Goal: Complete application form

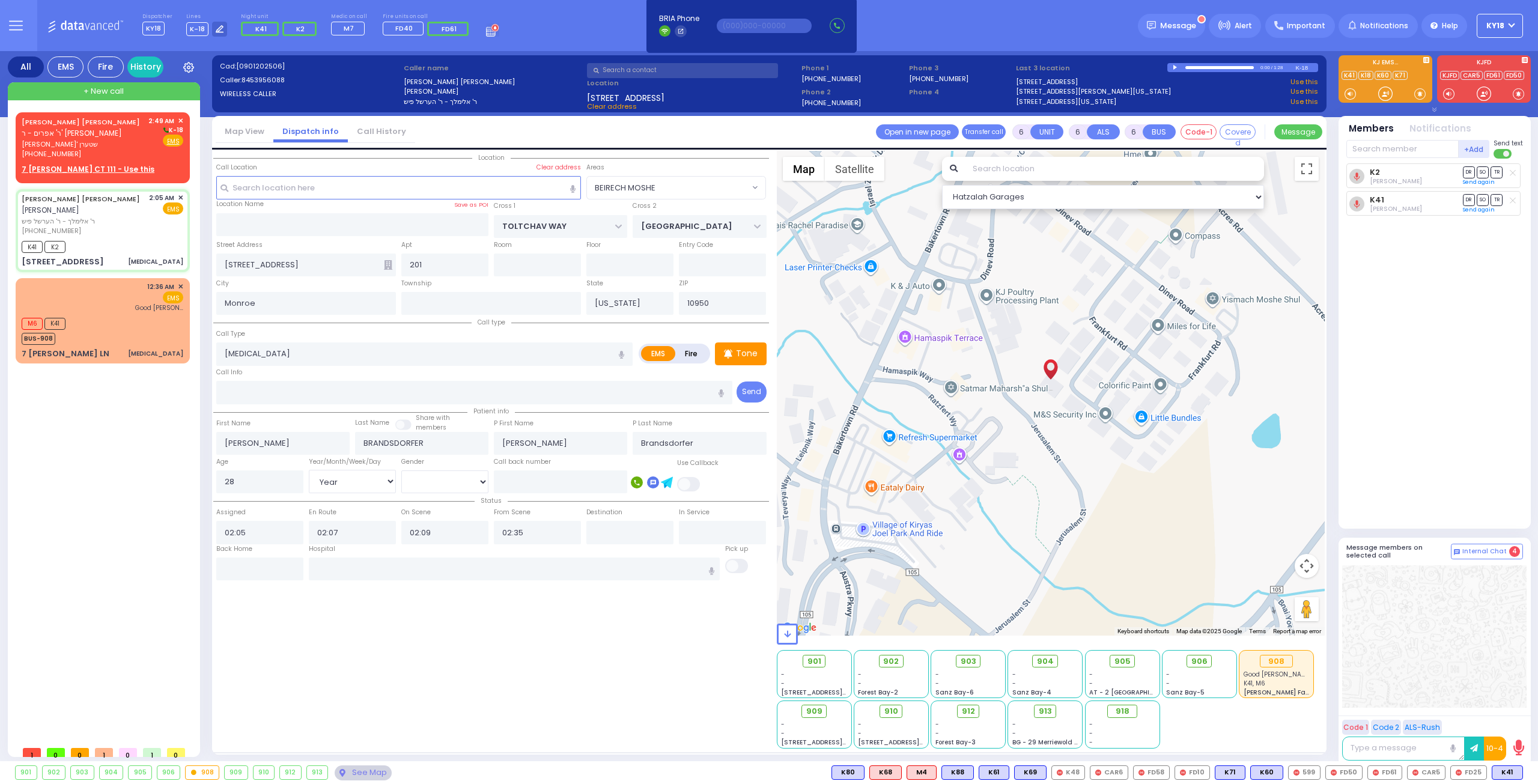
select select "BEIRECH MOSHE"
select select "Year"
select select "[DEMOGRAPHIC_DATA]"
click at [112, 249] on div "K41 K2" at bounding box center [102, 246] width 161 height 15
select select
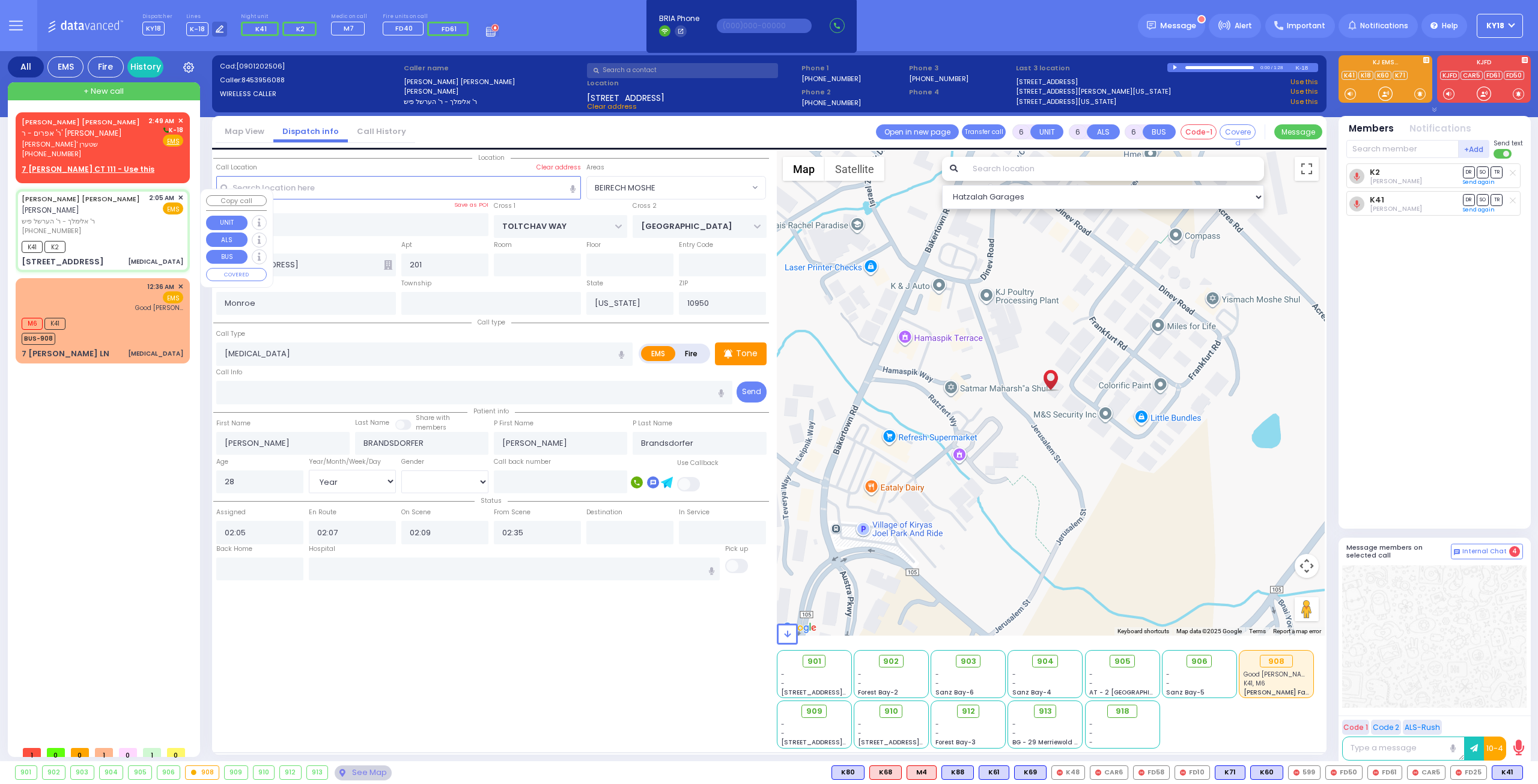
radio input "true"
select select "Year"
select select "[DEMOGRAPHIC_DATA]"
select select "Hatzalah Garages"
select select "BEIRECH MOSHE"
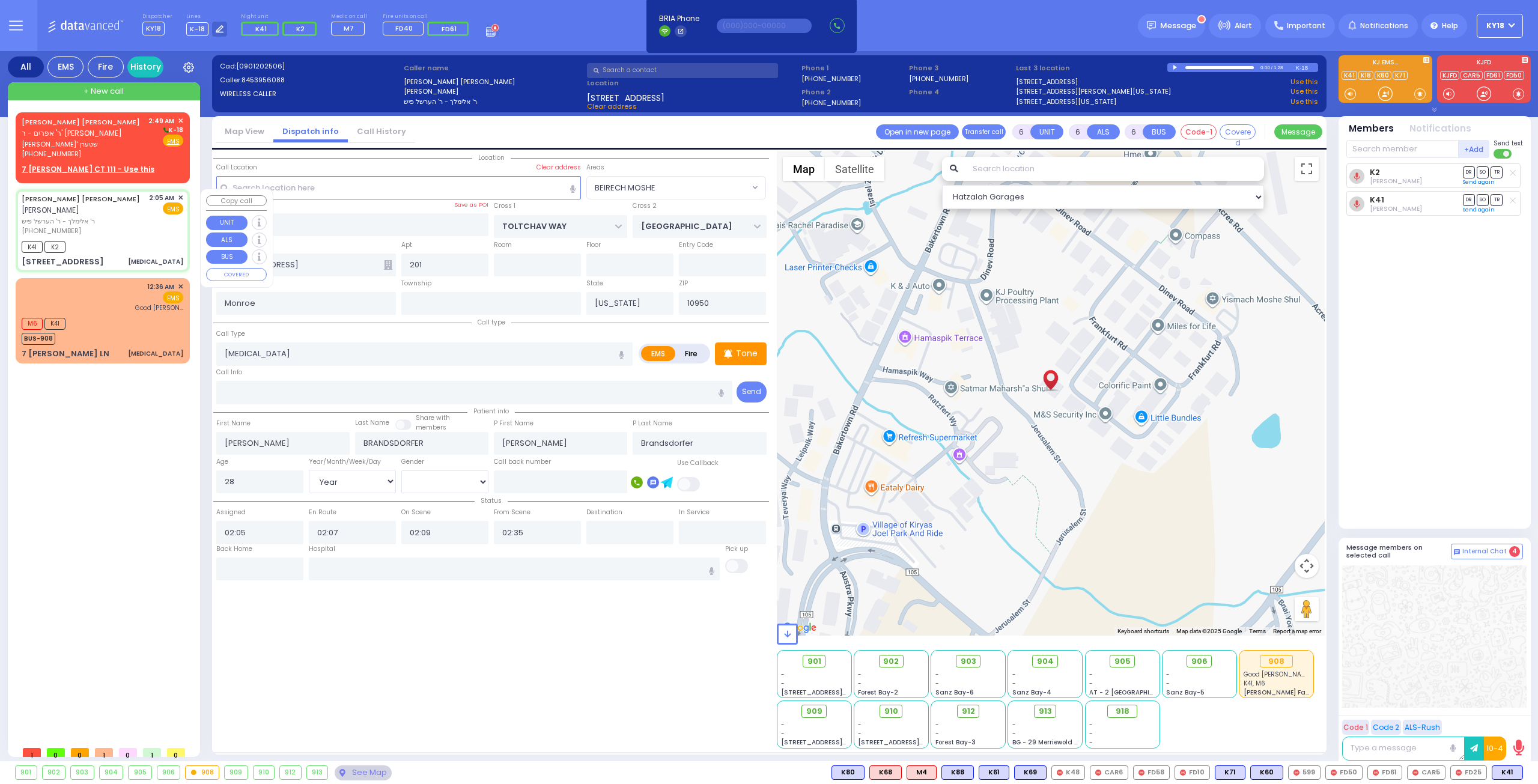
click at [175, 195] on div "2:05 AM ✕" at bounding box center [166, 198] width 35 height 10
select select
radio input "true"
select select "Year"
select select "[DEMOGRAPHIC_DATA]"
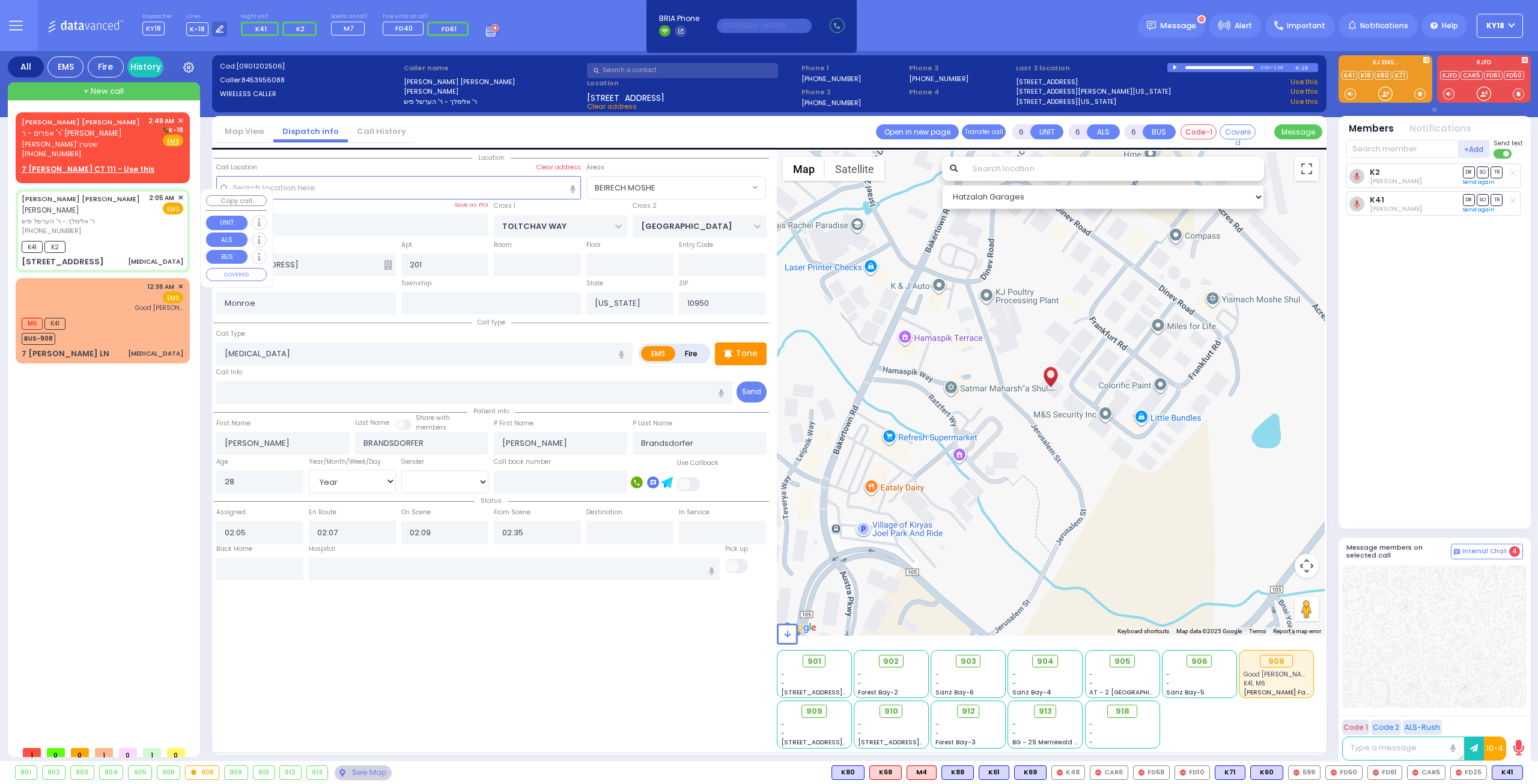
select select "Hatzalah Garages"
select select "BEIRECH MOSHE"
click at [179, 195] on span "✕" at bounding box center [181, 198] width 6 height 10
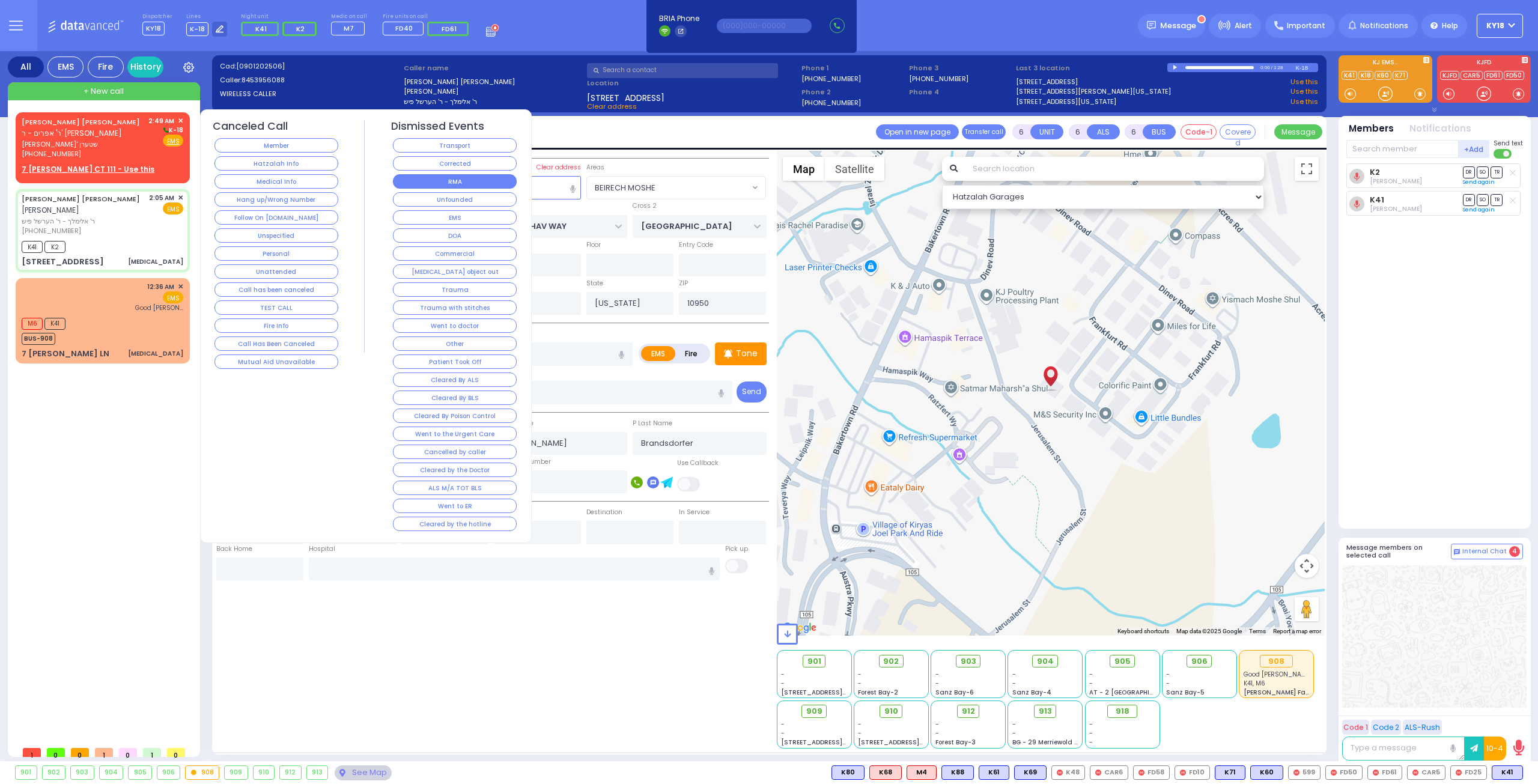
click at [420, 179] on button "RMA" at bounding box center [454, 182] width 124 height 15
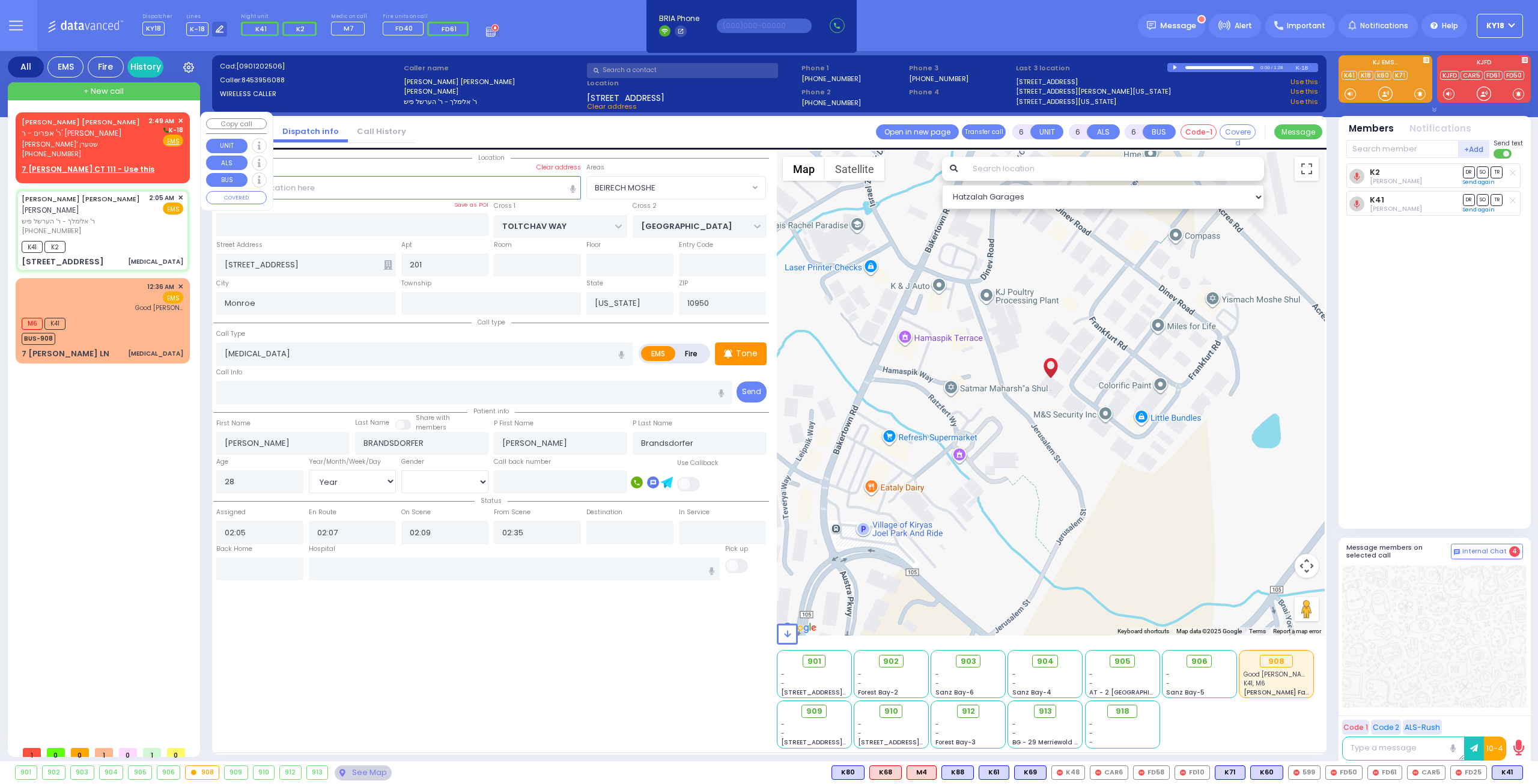
click at [131, 164] on div "7 [PERSON_NAME] CT 111 - Use this" at bounding box center [102, 169] width 161 height 10
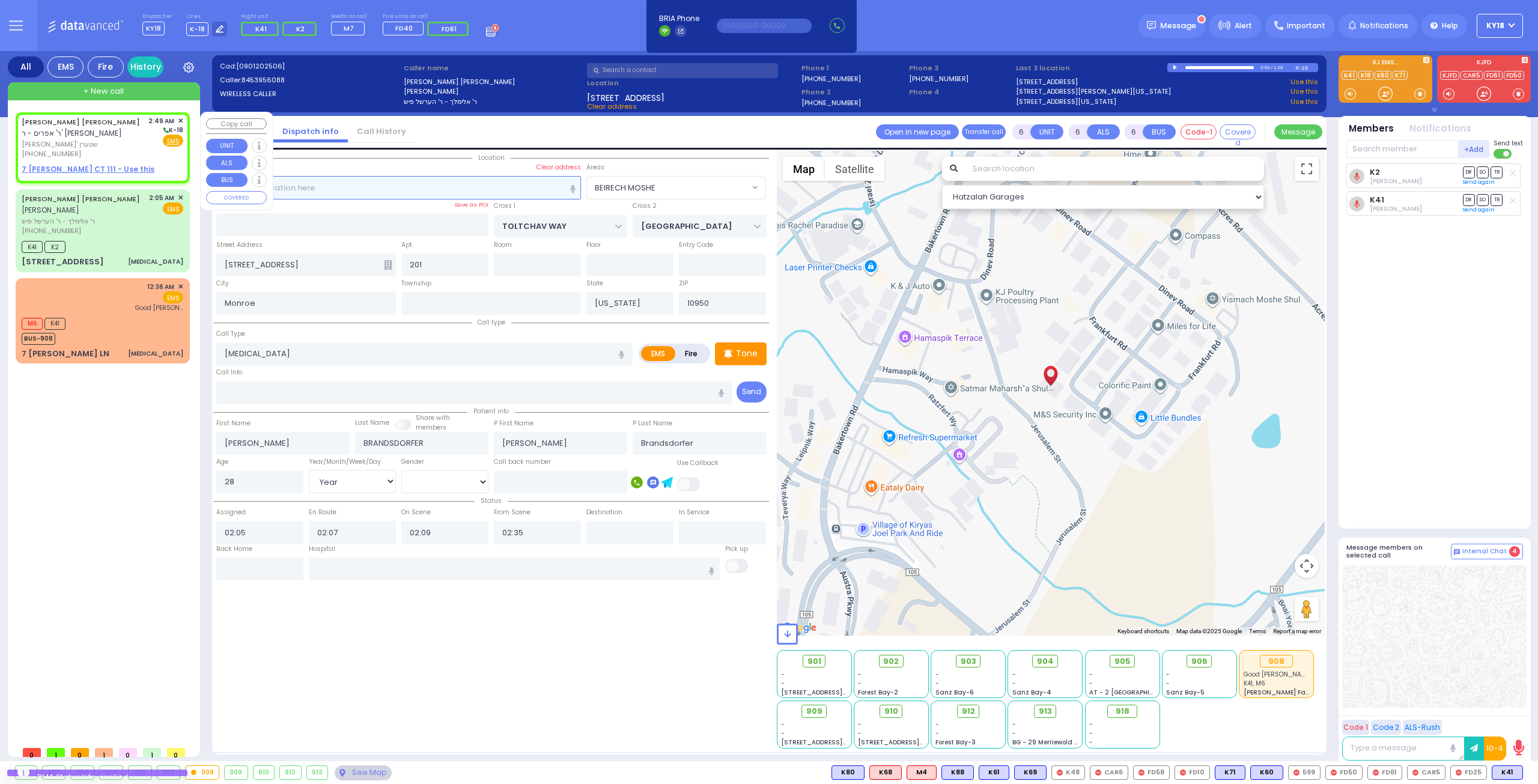
type input "2"
type input "1"
select select
radio input "true"
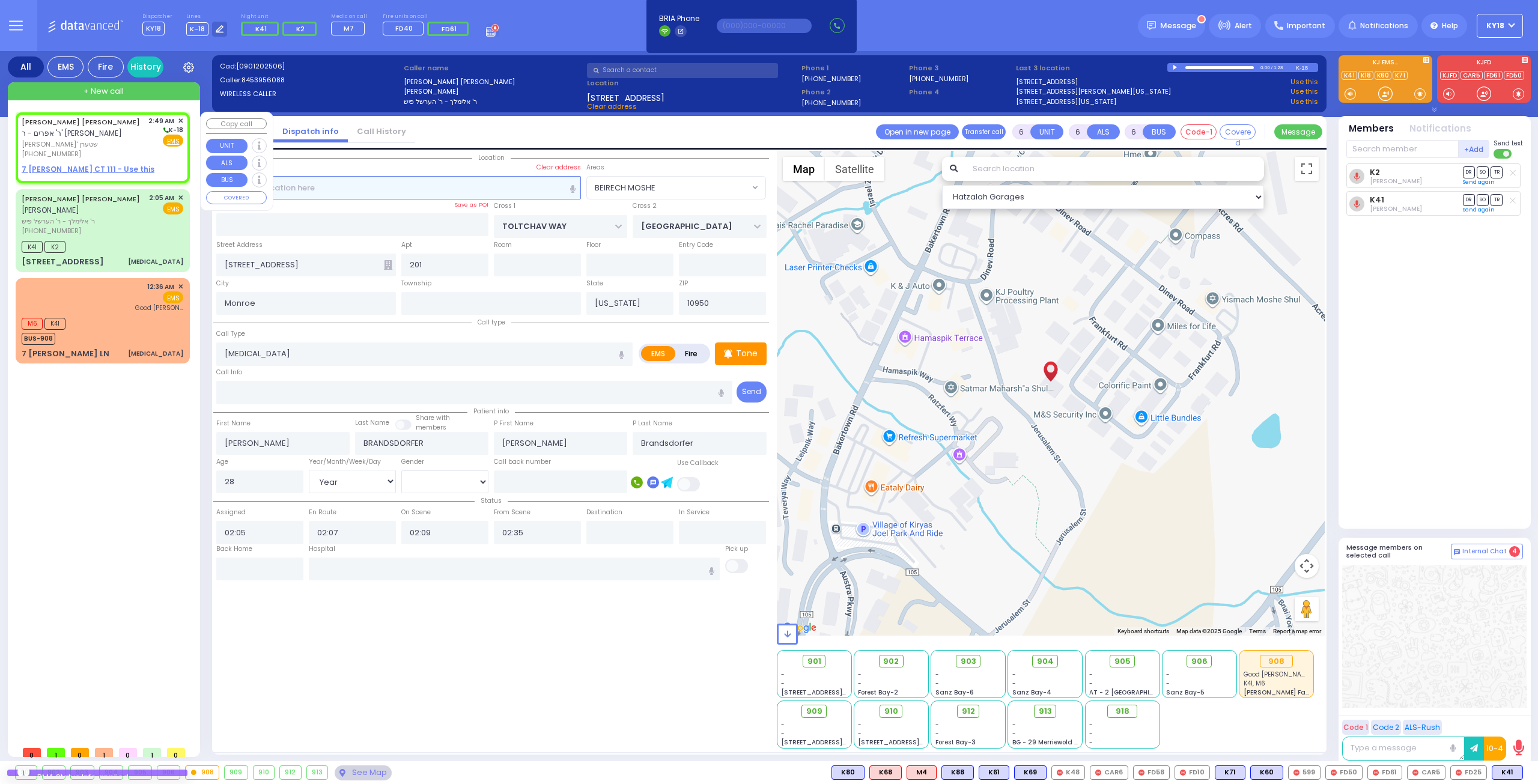
type input "[PERSON_NAME]"
select select
type input "02:49"
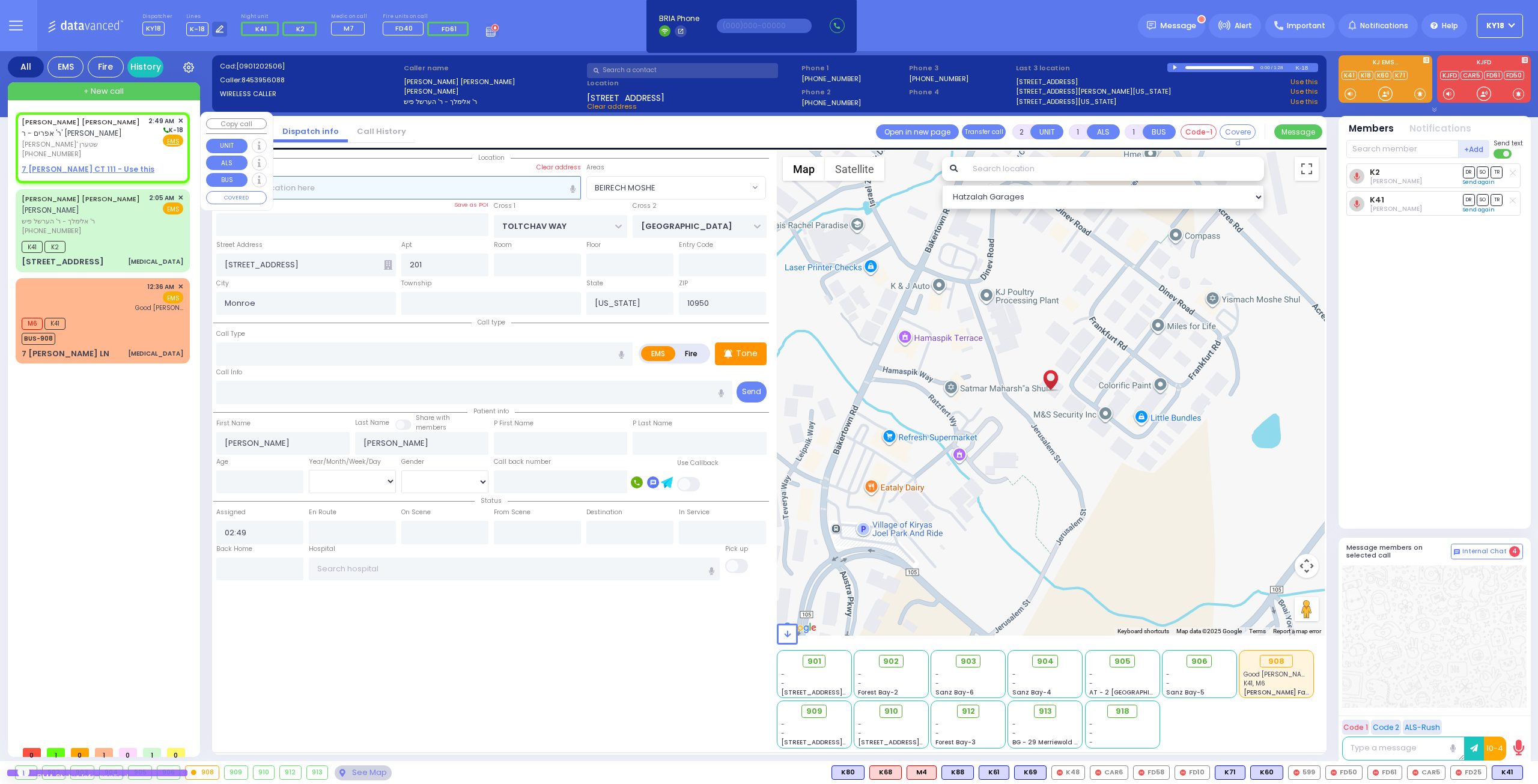
select select "Hatzalah Garages"
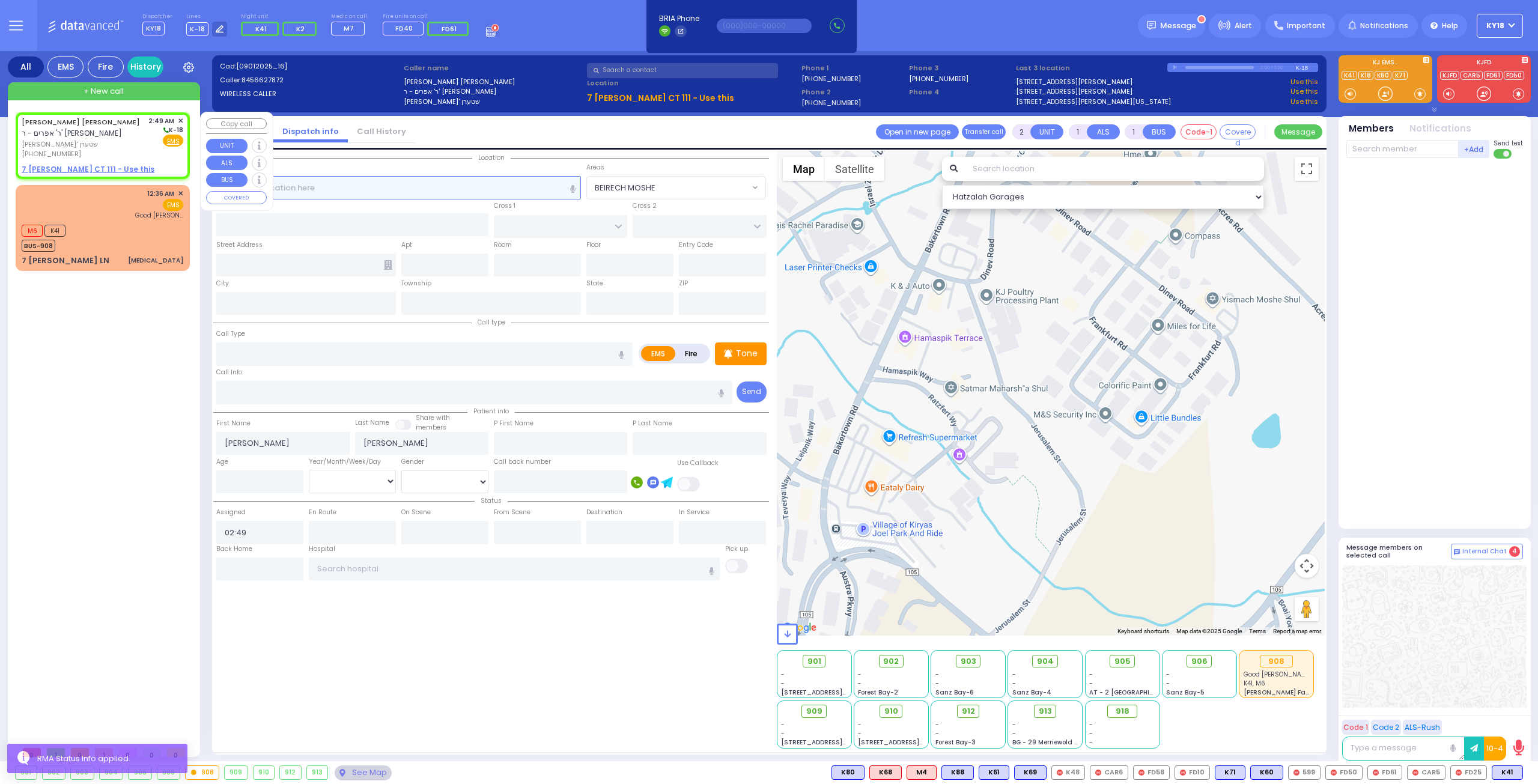
select select
radio input "true"
select select
select select "Hatzalah Garages"
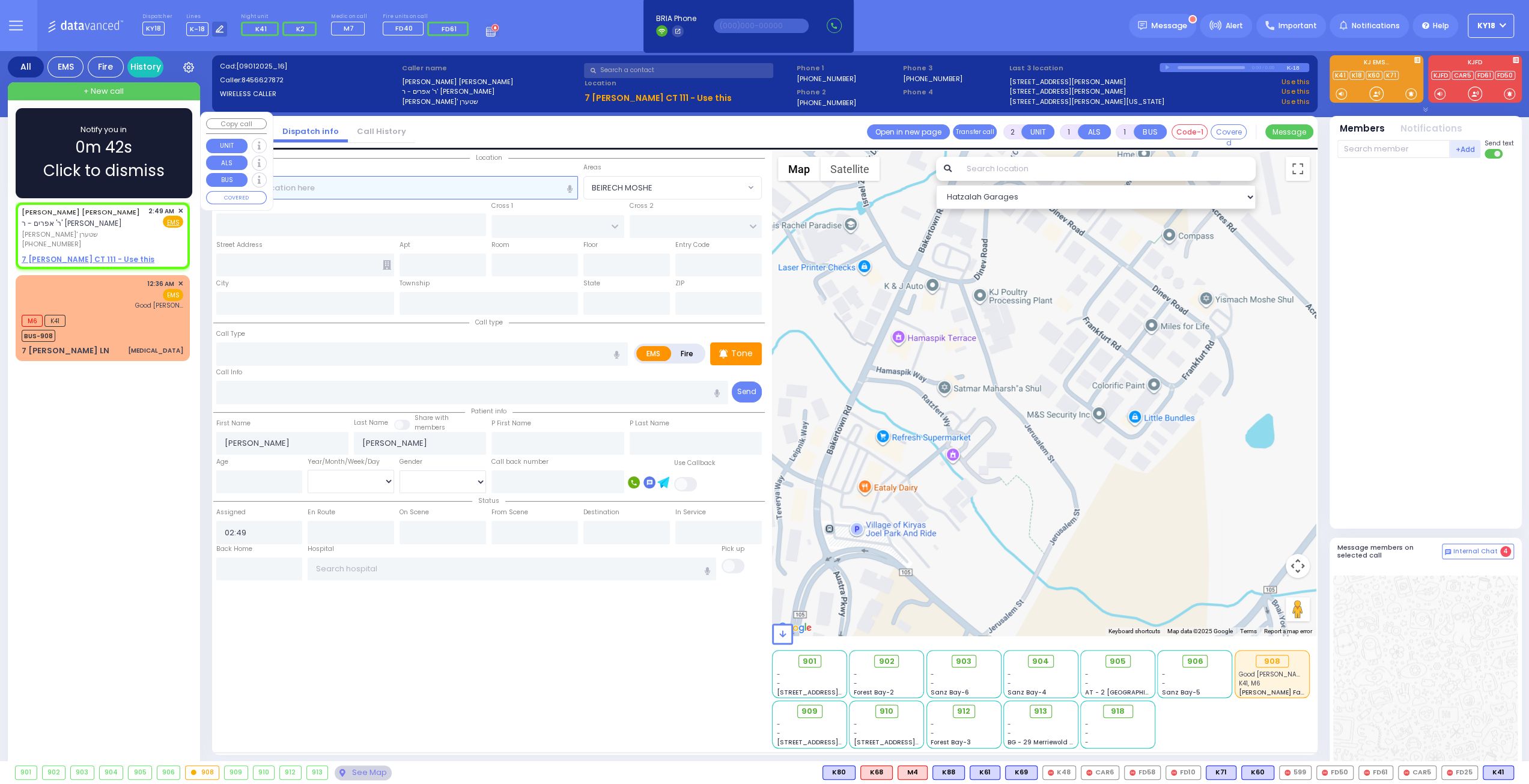
select select
radio input "true"
select select
select select "Hatzalah Garages"
click at [132, 155] on div "Notify you in 0m 41s Click to dismiss" at bounding box center [103, 153] width 142 height 59
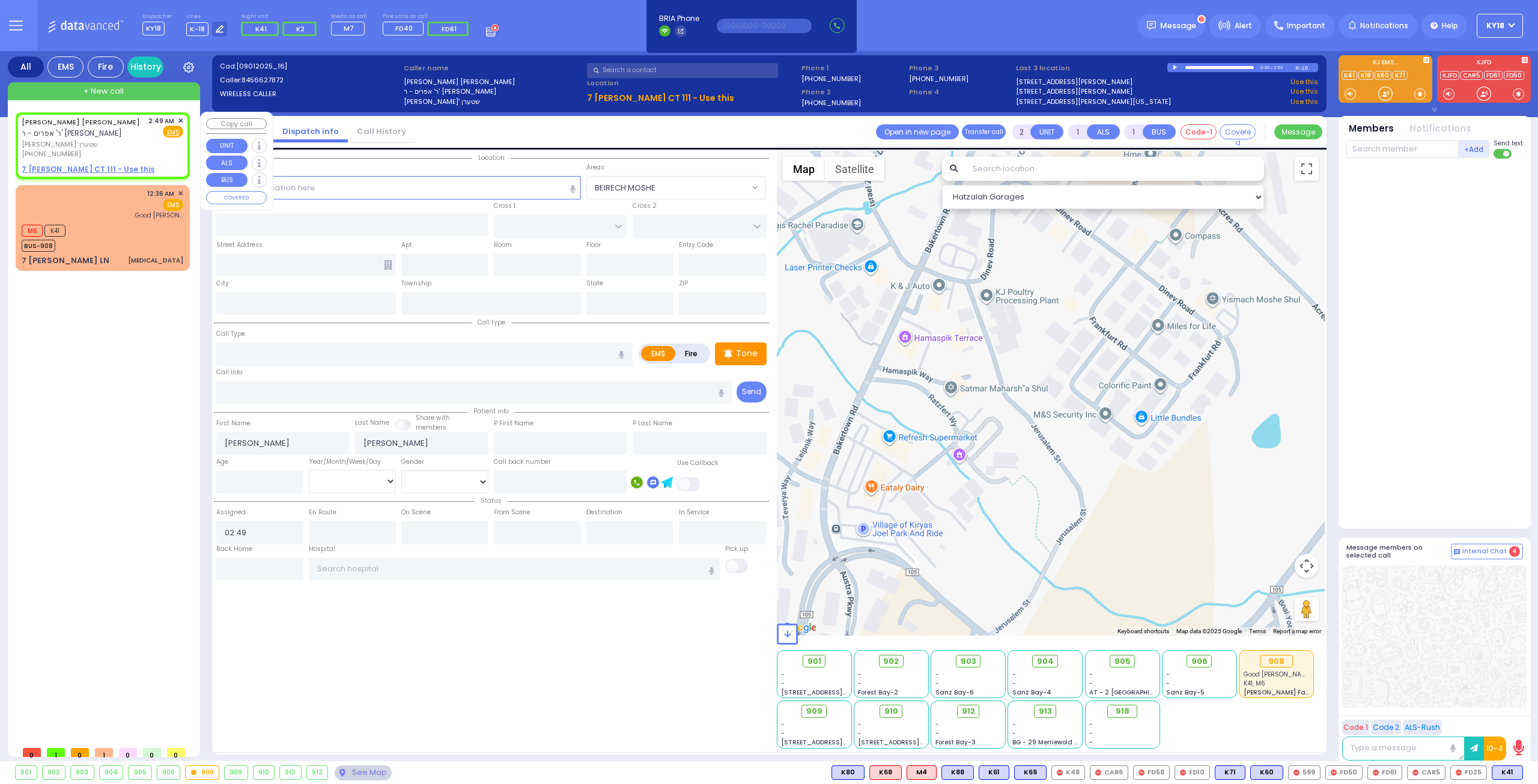
drag, startPoint x: 122, startPoint y: 142, endPoint x: 125, endPoint y: 147, distance: 5.8
click at [124, 146] on span "[PERSON_NAME]' שטערן" at bounding box center [83, 145] width 123 height 10
select select
radio input "true"
select select
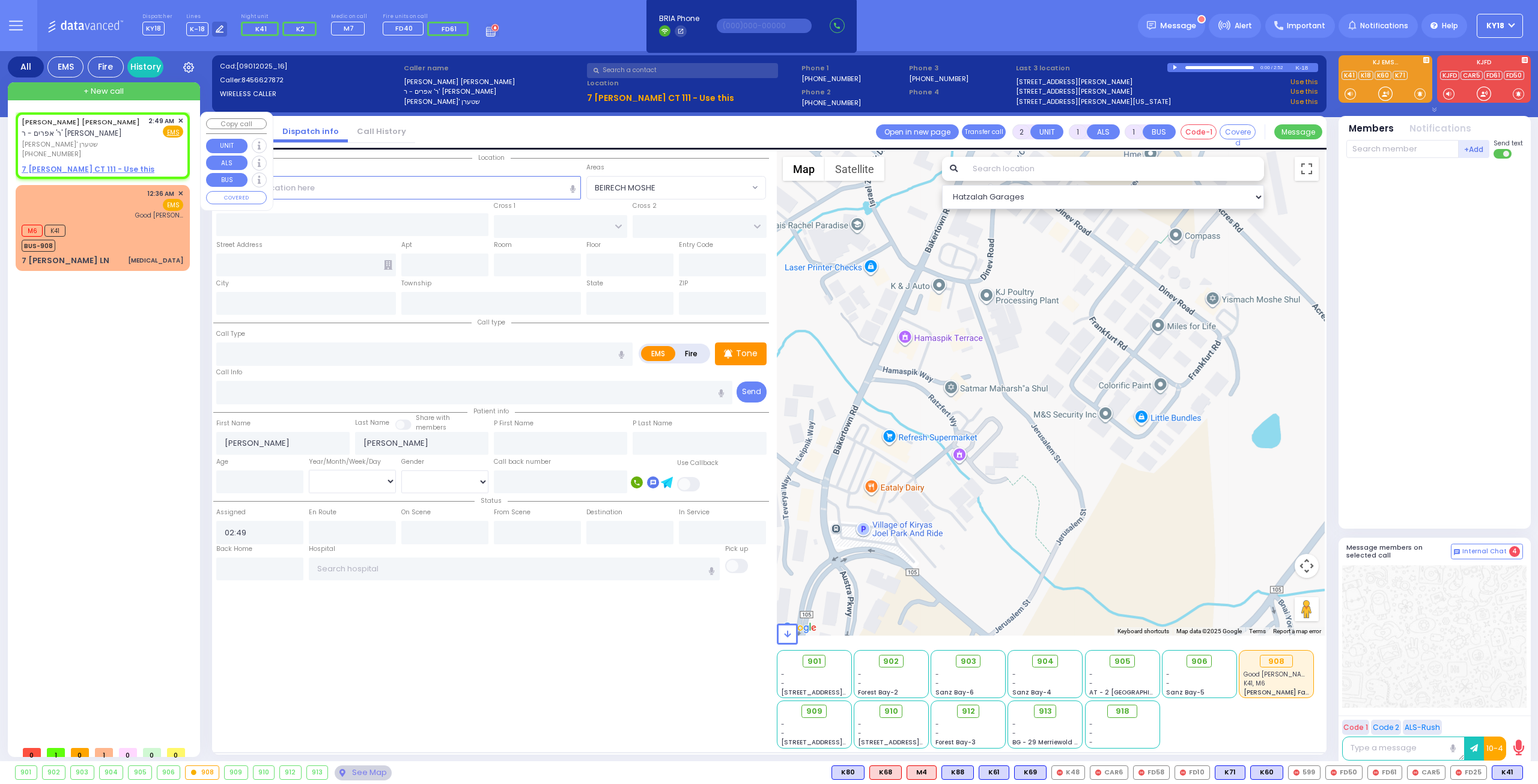
select select "Hatzalah Garages"
click at [184, 121] on div "[PERSON_NAME] [PERSON_NAME] ר' אפרים - ר' [PERSON_NAME] [PERSON_NAME]' שטערן [P…" at bounding box center [103, 145] width 170 height 63
select select
radio input "true"
select select
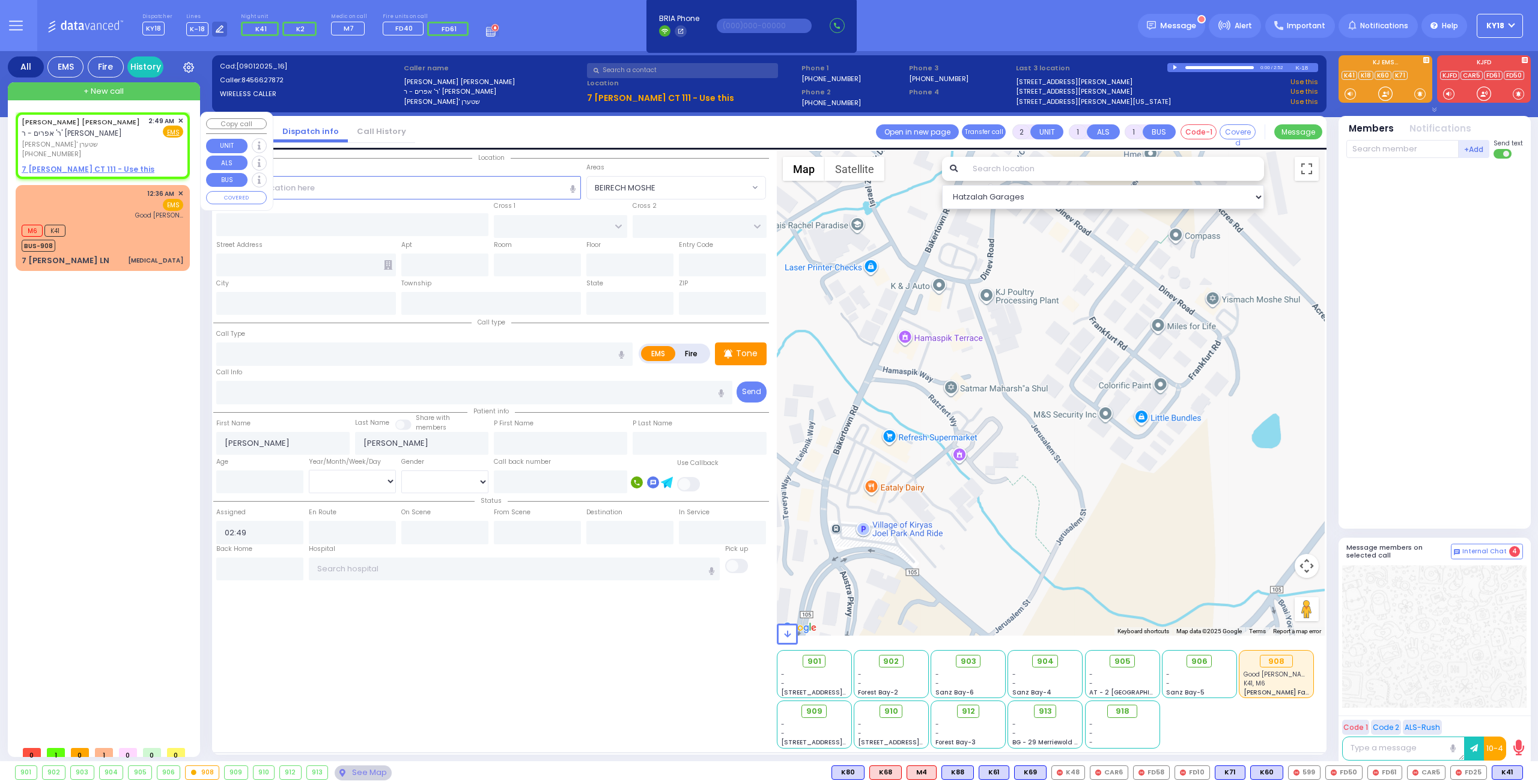
select select "Hatzalah Garages"
click at [180, 121] on span "✕" at bounding box center [181, 121] width 6 height 10
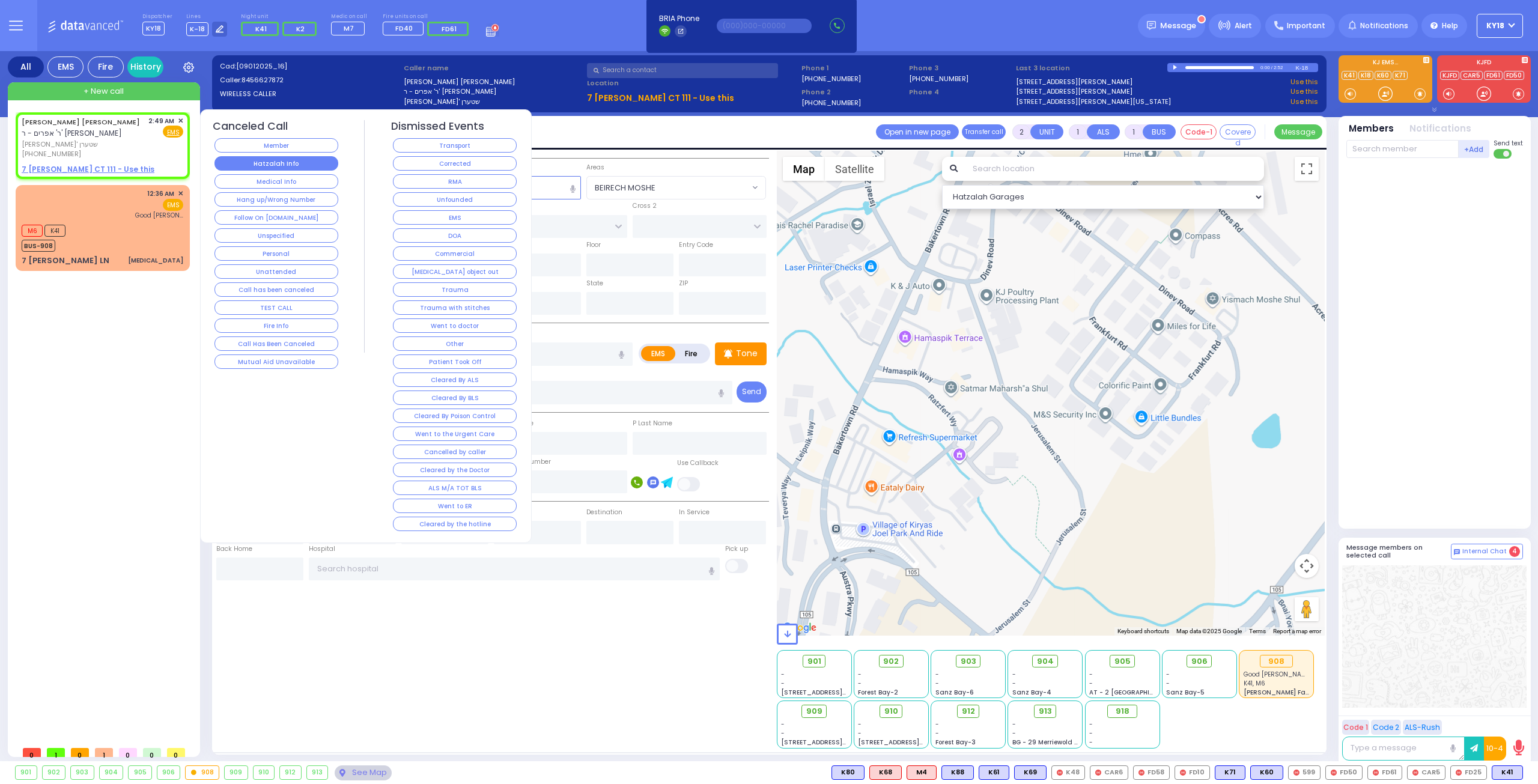
click at [323, 162] on button "Hatzalah Info" at bounding box center [276, 163] width 124 height 15
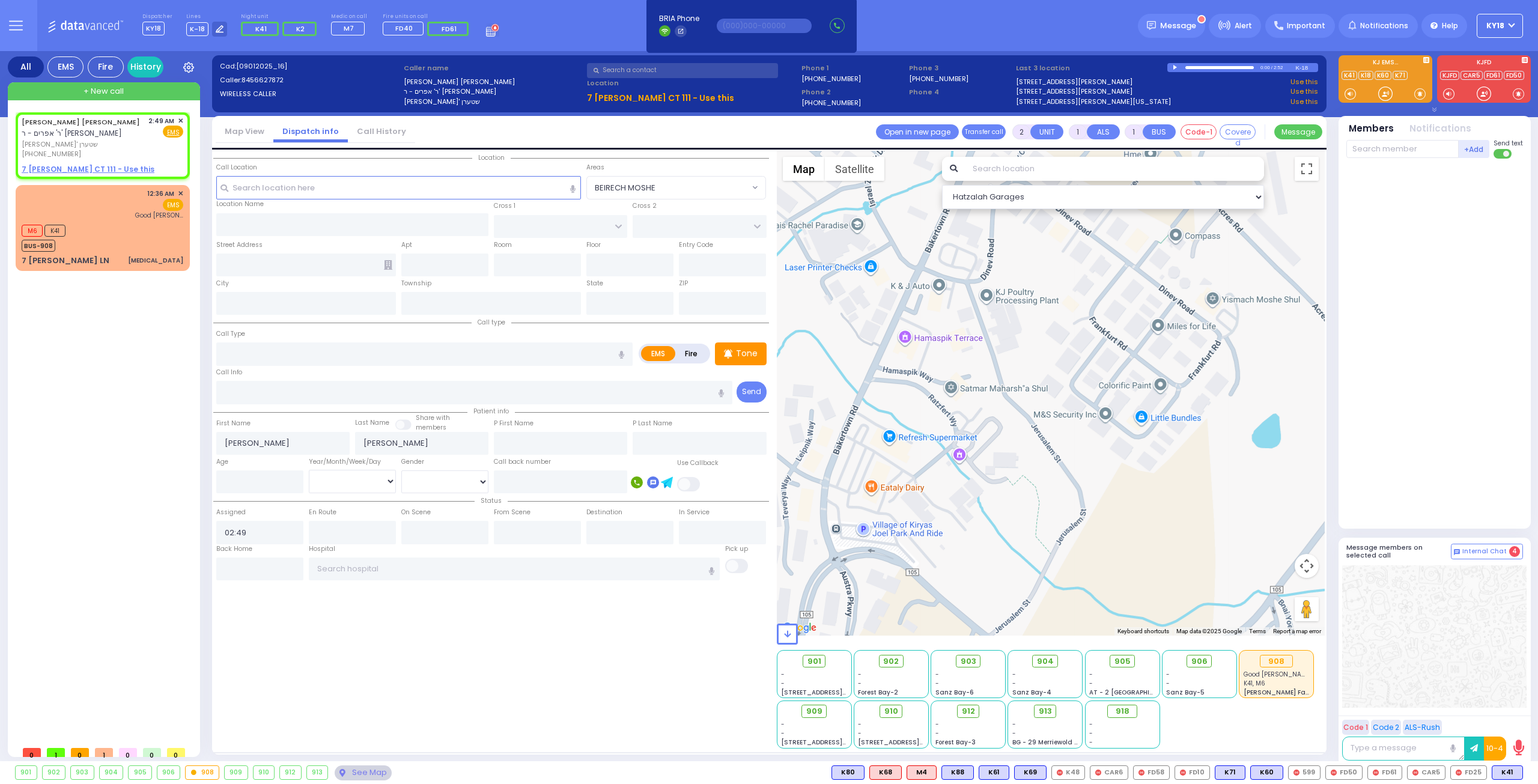
select select
radio input "true"
select select
